Goal: Task Accomplishment & Management: Manage account settings

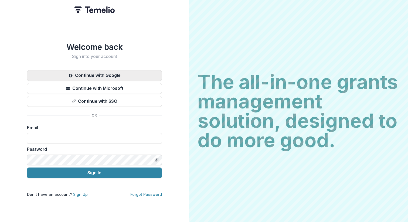
click at [142, 73] on button "Continue with Google" at bounding box center [94, 75] width 135 height 11
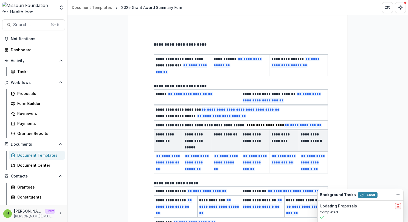
select select "**********"
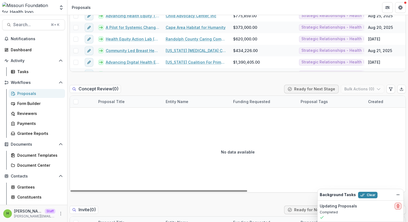
scroll to position [229, 0]
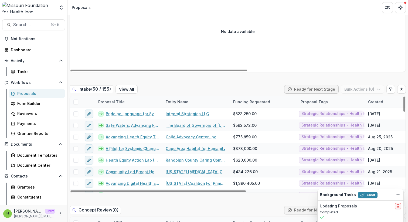
click at [272, 100] on div "Funding Requested" at bounding box center [263, 102] width 67 height 12
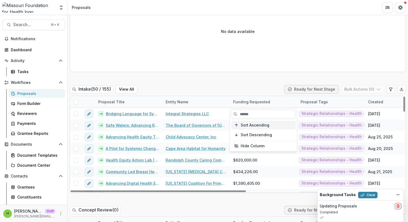
click at [264, 128] on button "Sort Ascending" at bounding box center [263, 125] width 65 height 9
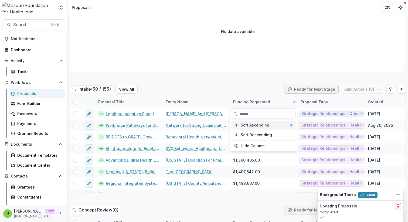
click at [264, 127] on button "Sort Ascending" at bounding box center [263, 125] width 65 height 9
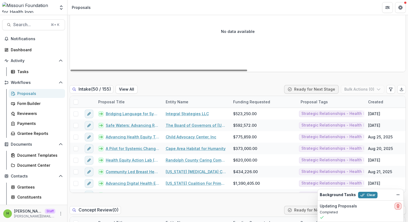
click at [282, 39] on div "No data available" at bounding box center [238, 31] width 336 height 81
